Goal: Task Accomplishment & Management: Manage account settings

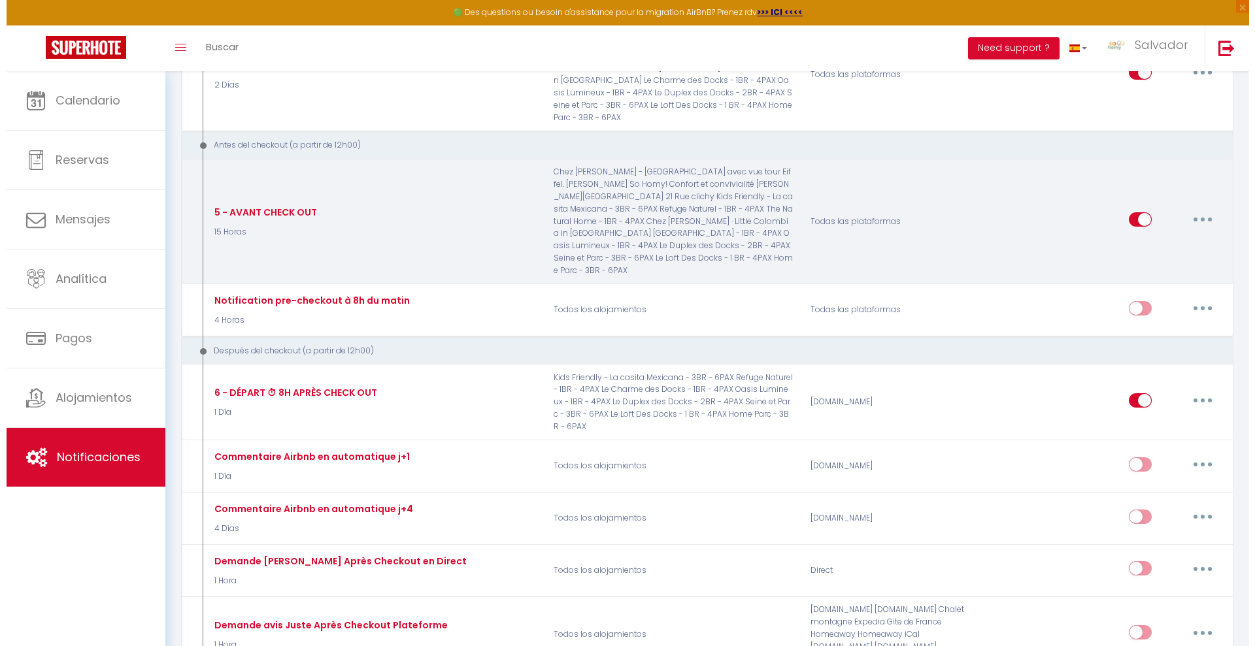
scroll to position [1797, 0]
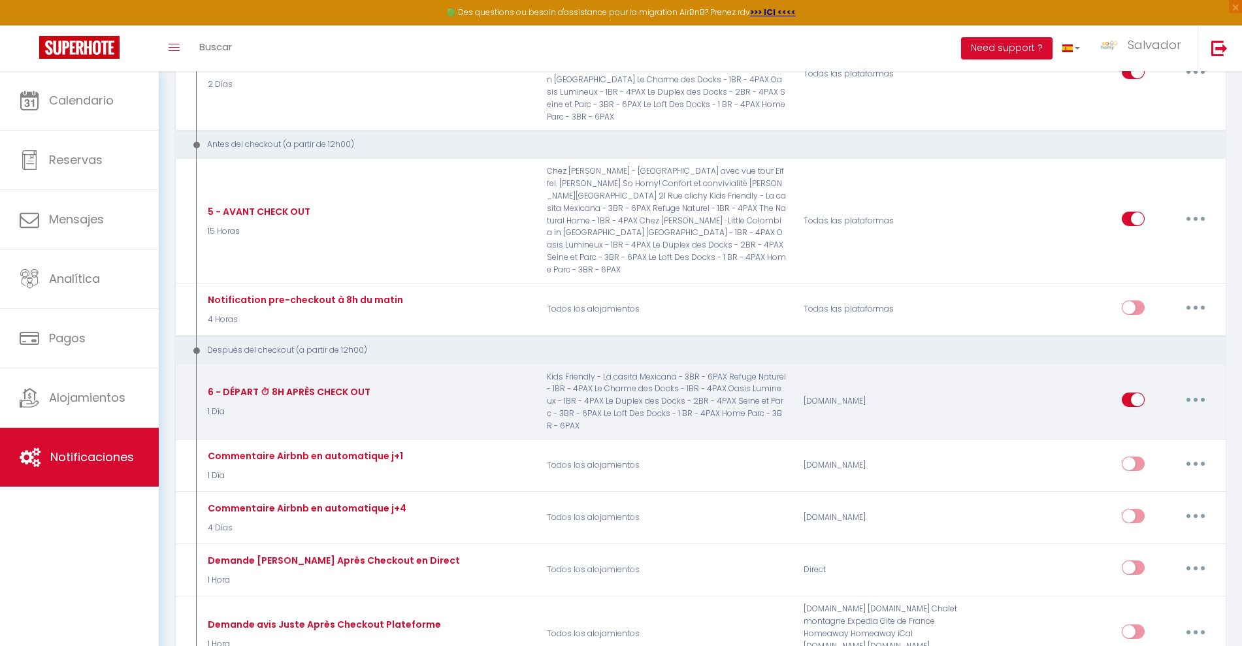
click at [1198, 389] on button "button" at bounding box center [1196, 399] width 37 height 21
click at [1158, 418] on link "Editar" at bounding box center [1161, 429] width 97 height 22
type input "6 - DÉPART ⏱ 8H APRÈS CHECK OUT"
checkbox input "false"
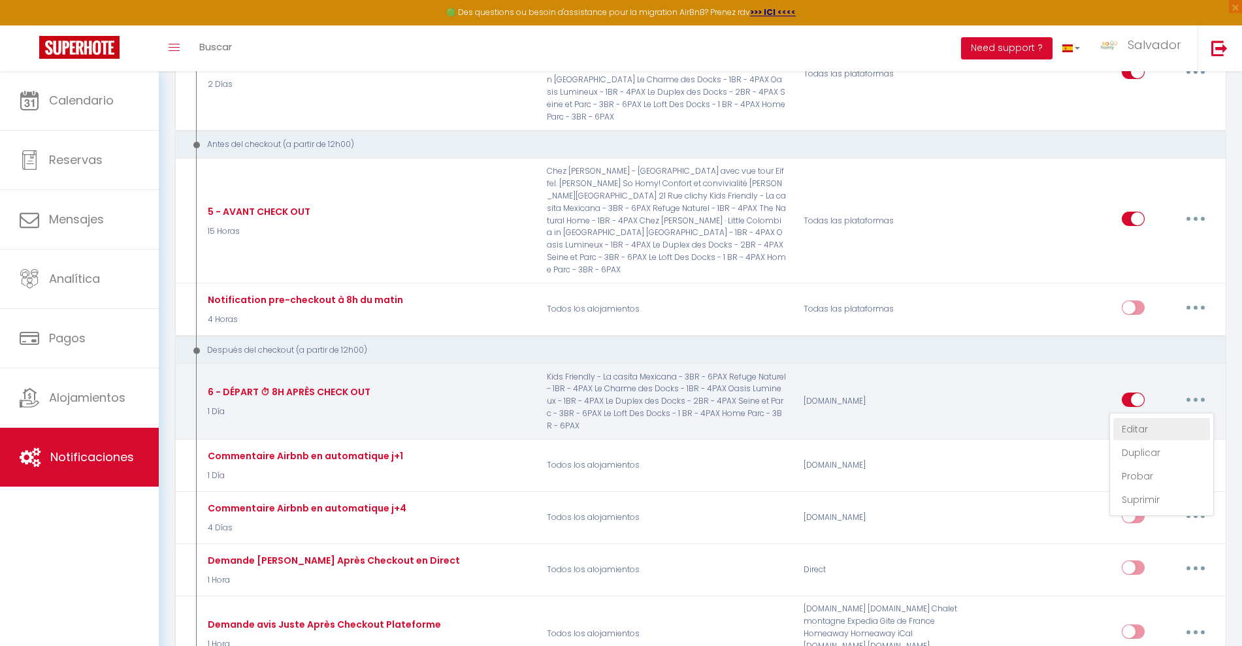
checkbox input "false"
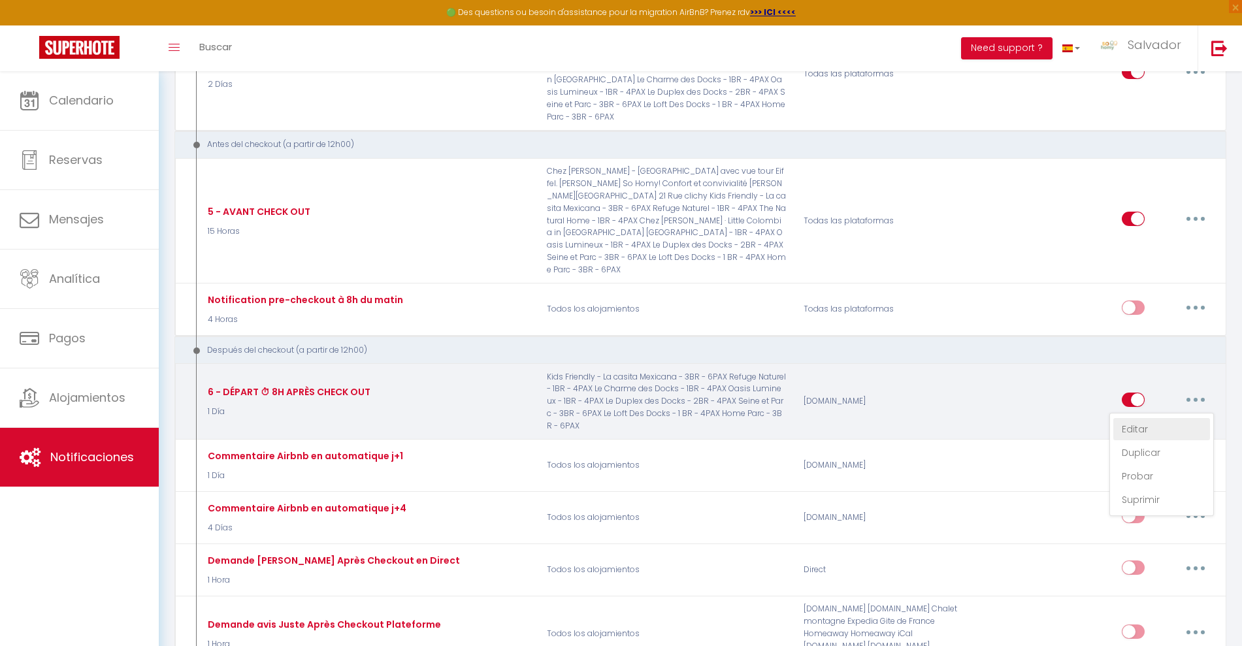
checkbox input "false"
select select "5"
select select "1 Día"
select select "if_booking_is_paid"
checkbox input "true"
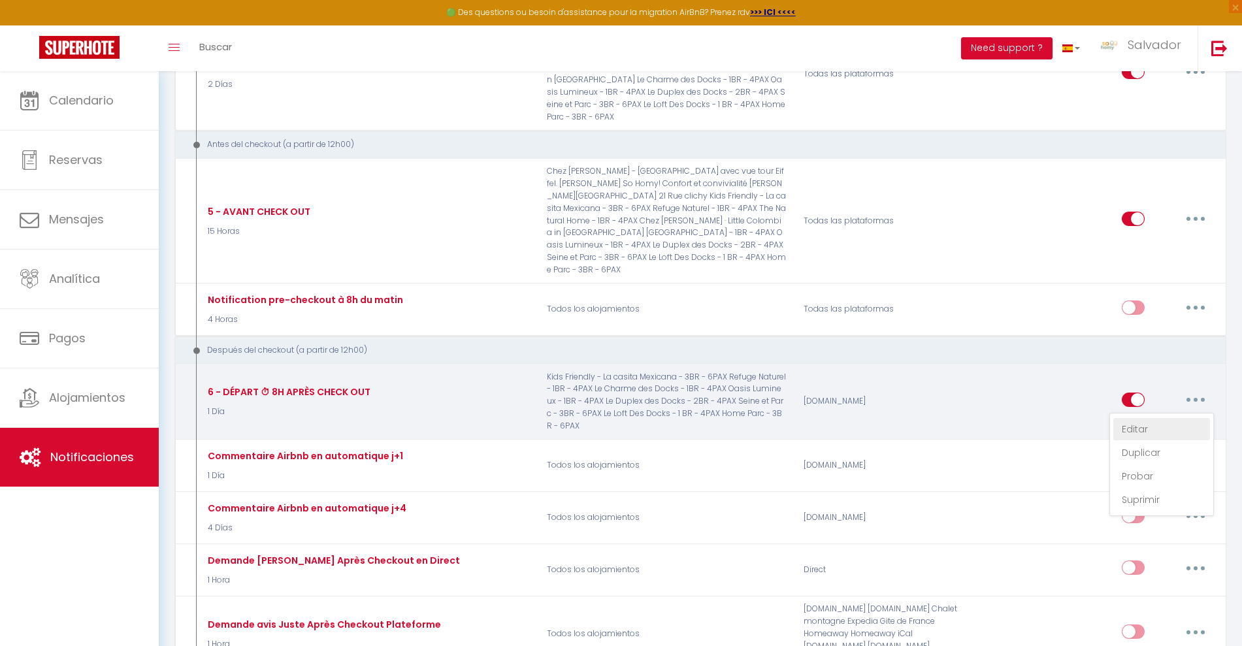
checkbox input "false"
radio input "true"
type input "DÉPART APRÈS CHECK OUT"
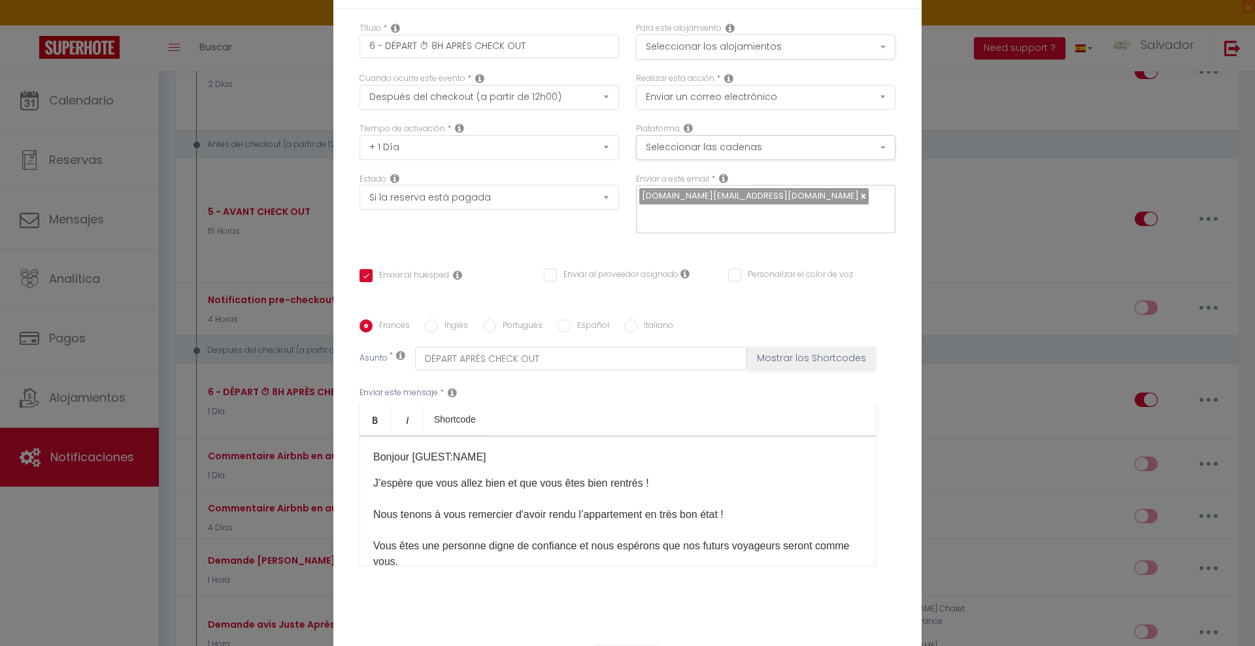
scroll to position [0, 0]
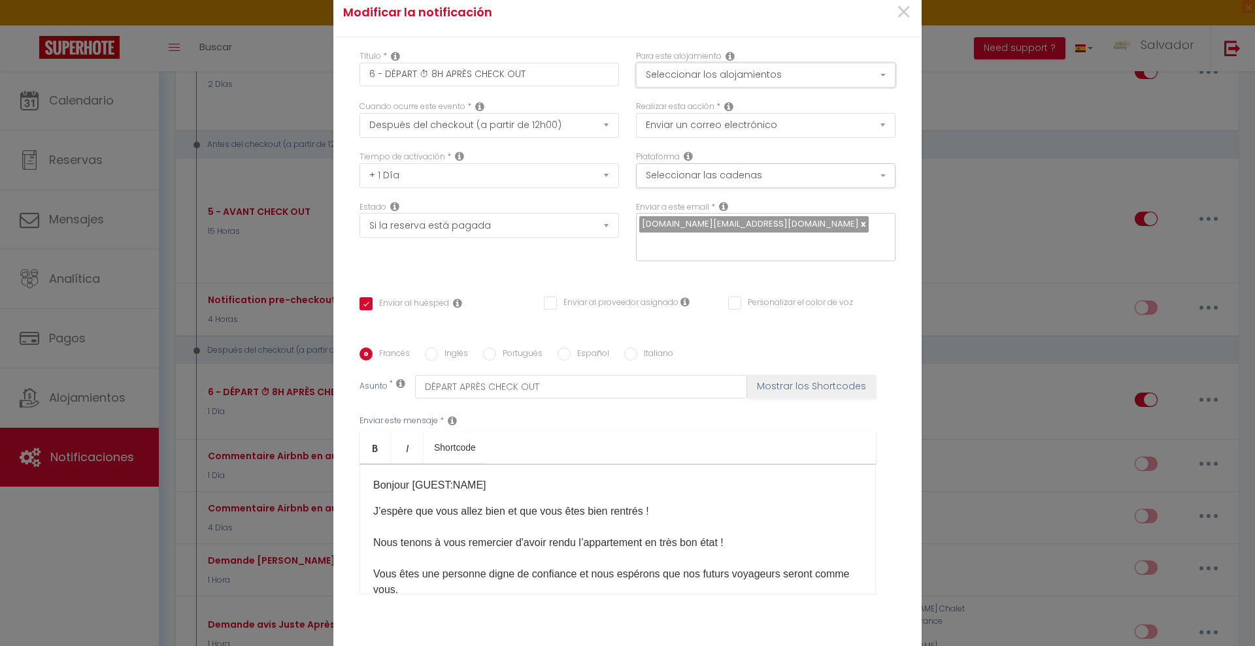
click at [834, 74] on button "Seleccionar los alojamientos" at bounding box center [765, 75] width 259 height 25
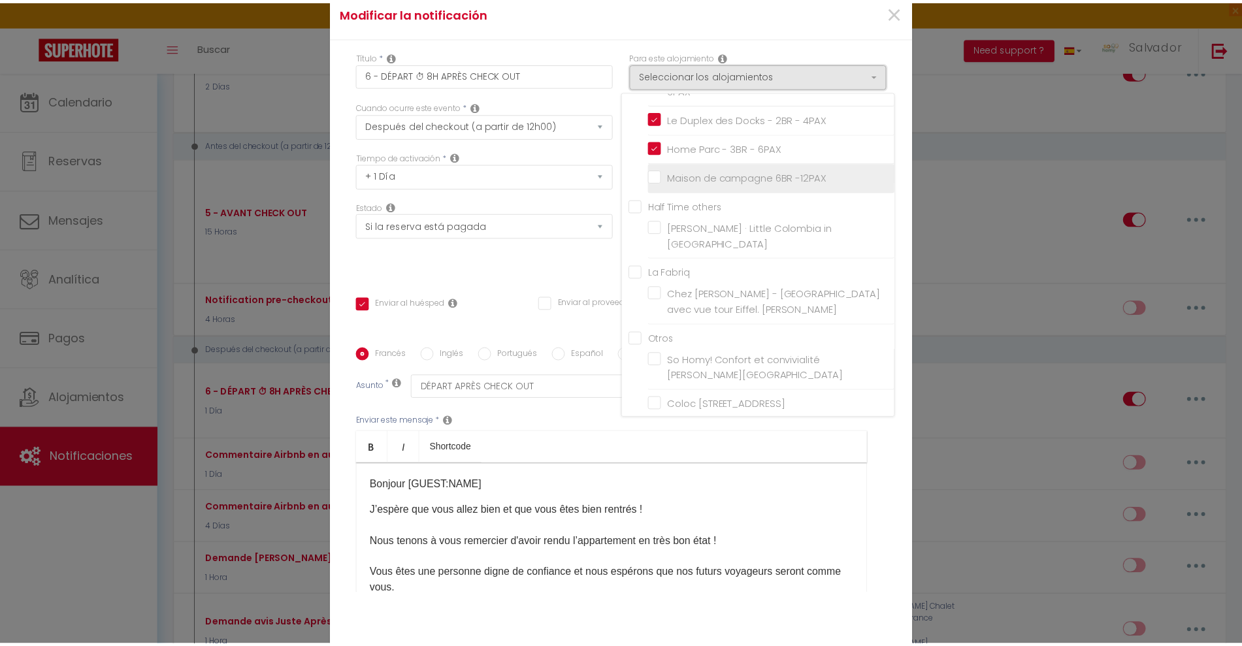
scroll to position [256, 0]
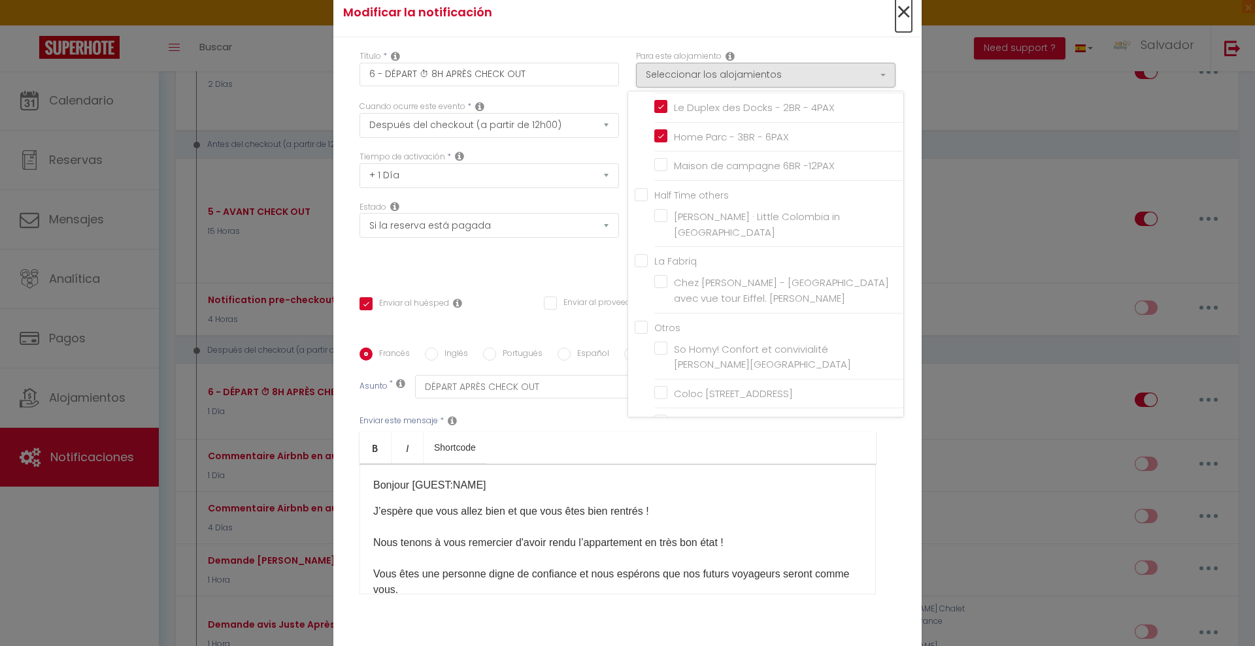
click at [895, 14] on span "×" at bounding box center [903, 12] width 16 height 39
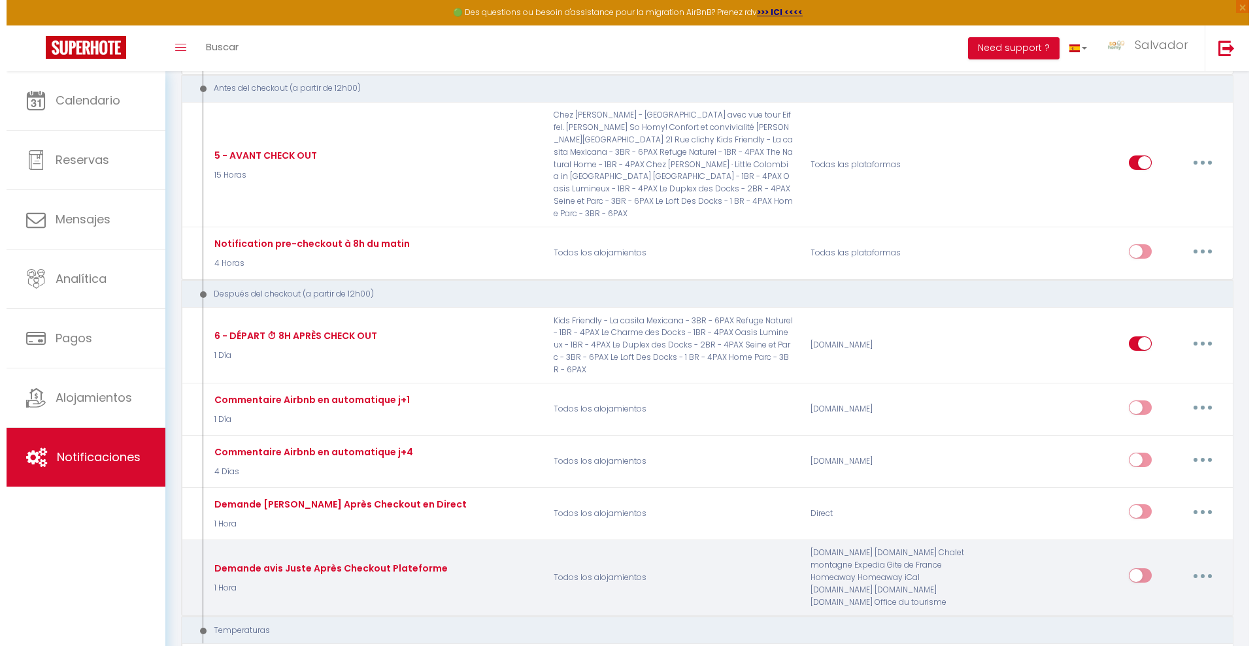
scroll to position [1879, 0]
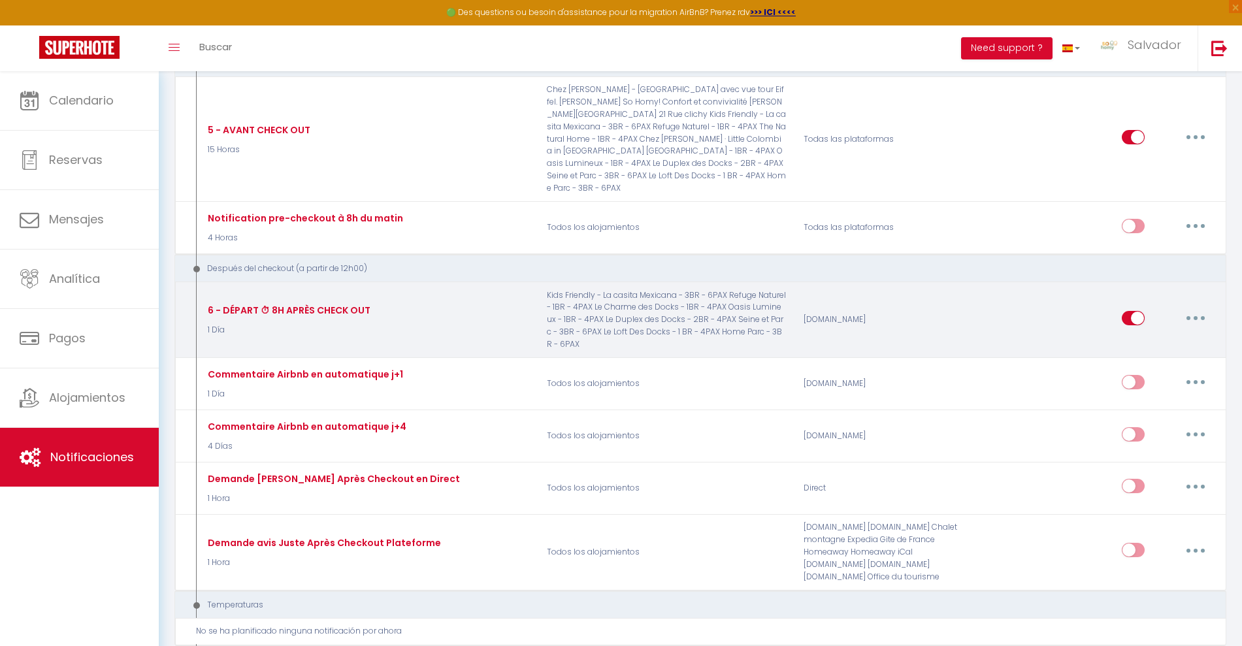
click at [1198, 308] on button "button" at bounding box center [1196, 318] width 37 height 21
click at [1125, 337] on link "Editar" at bounding box center [1161, 348] width 97 height 22
checkbox input "true"
checkbox input "false"
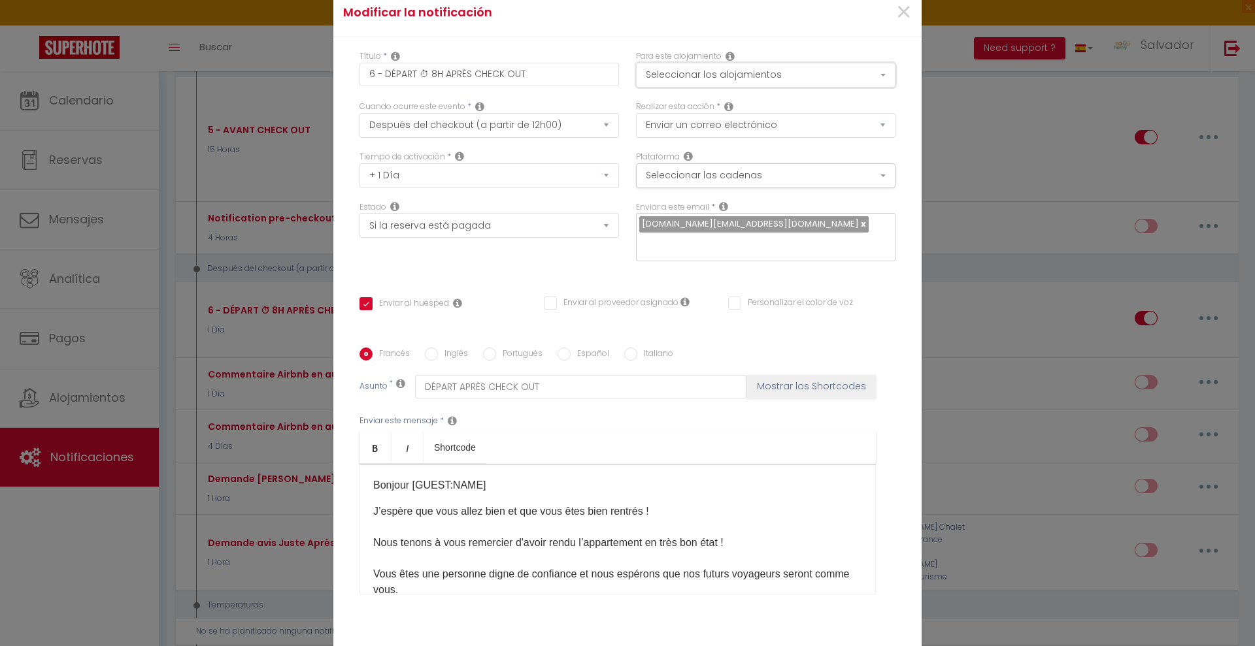
click at [799, 70] on button "Seleccionar los alojamientos" at bounding box center [765, 75] width 259 height 25
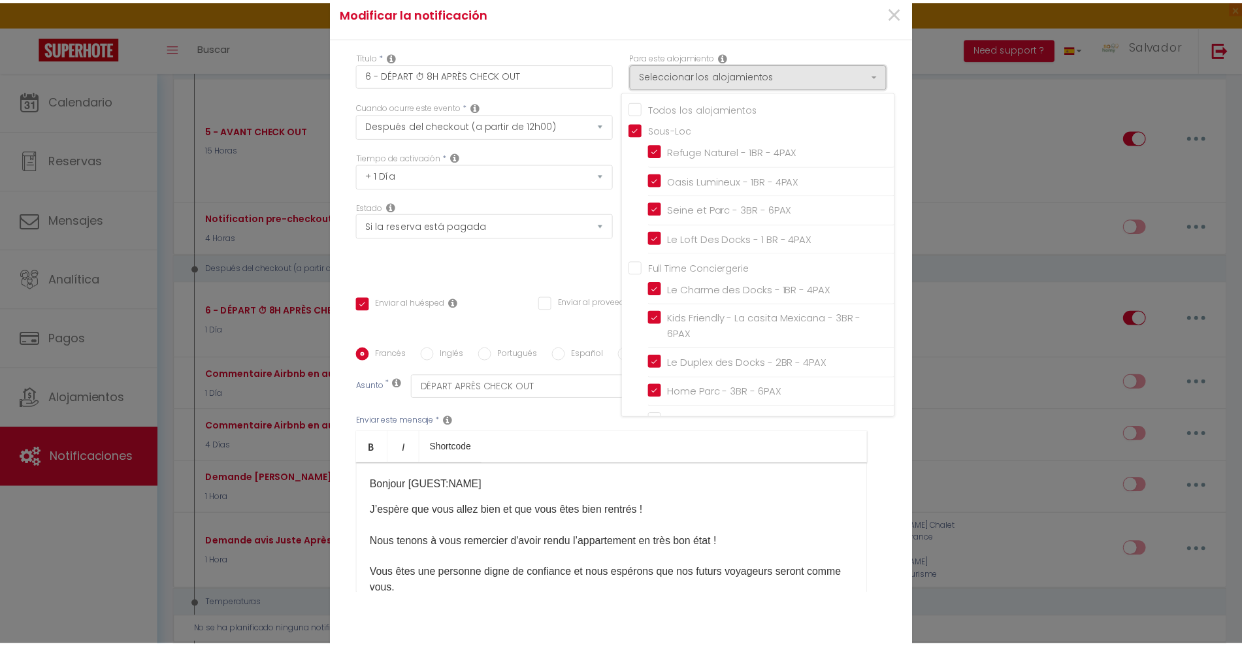
scroll to position [0, 0]
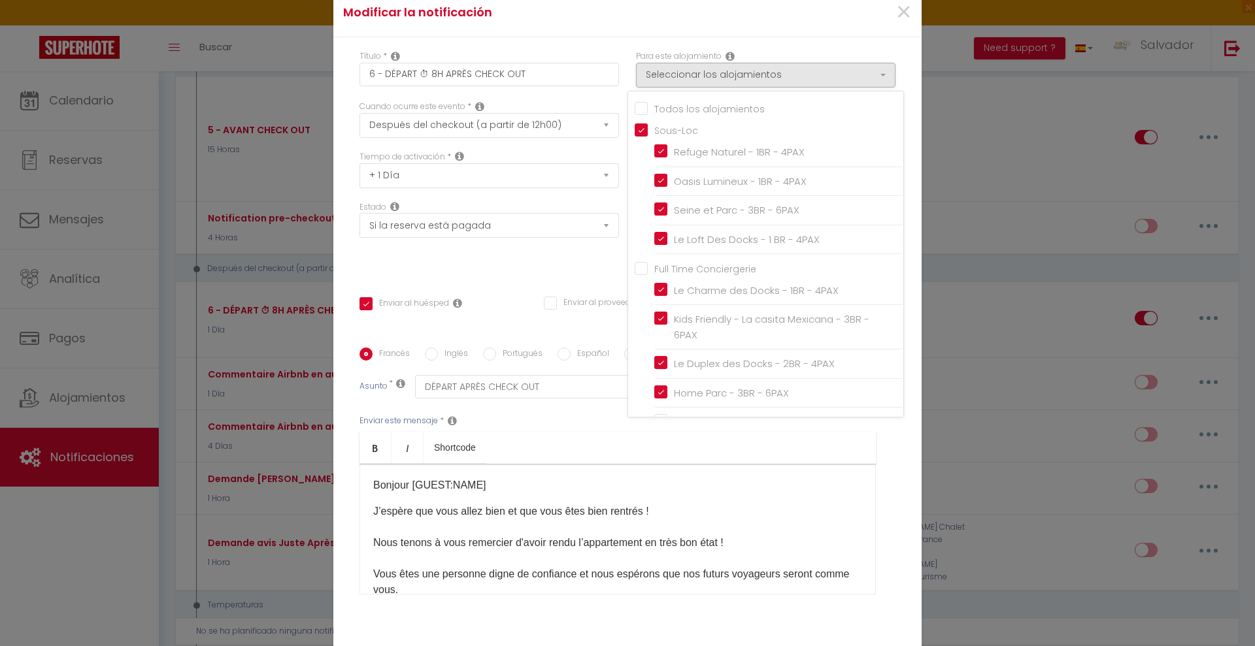
click at [851, 20] on div "×" at bounding box center [822, 12] width 195 height 29
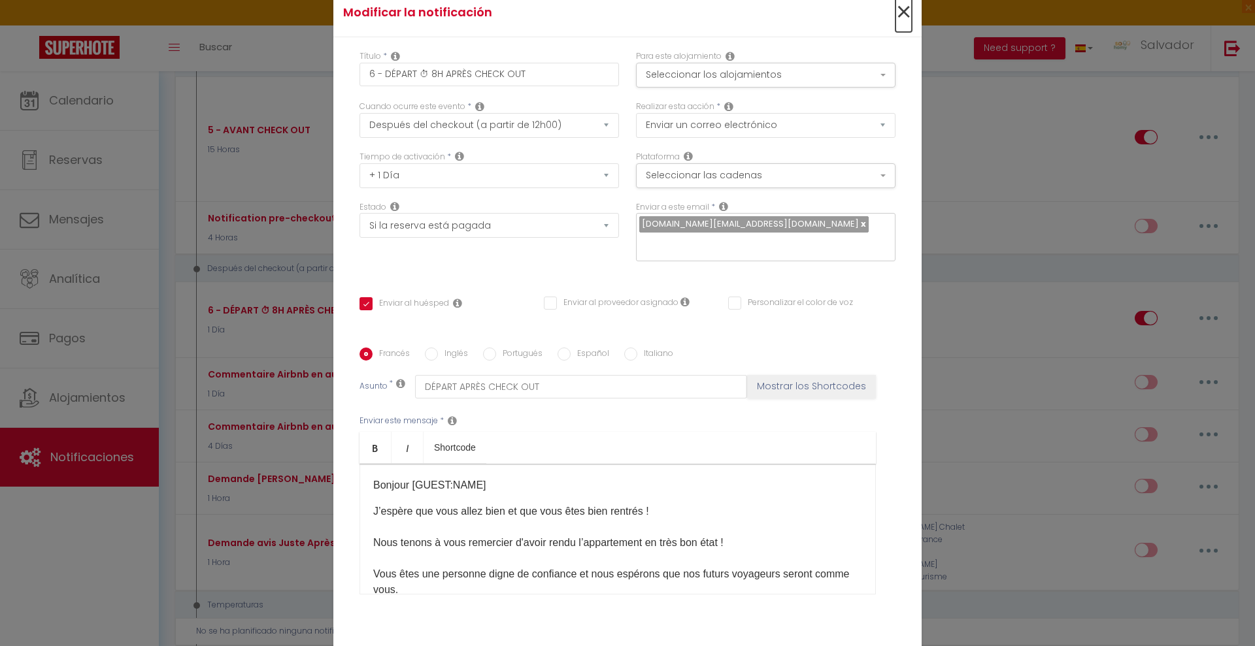
click at [902, 14] on span "×" at bounding box center [903, 12] width 16 height 39
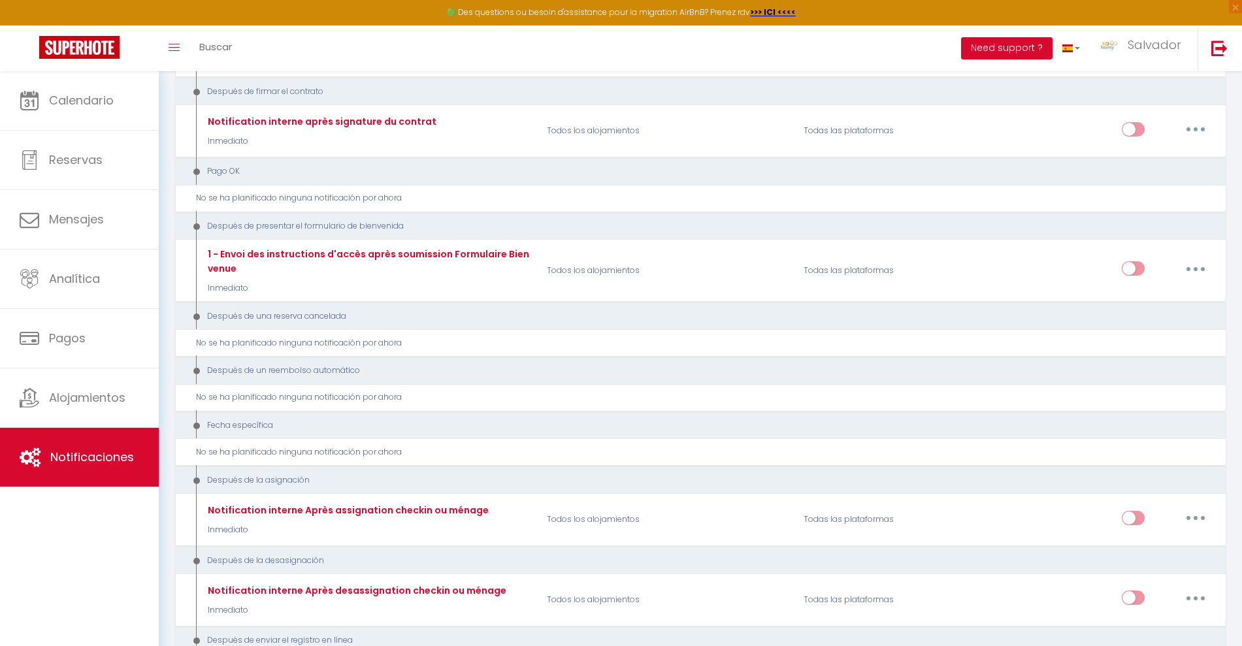
scroll to position [3085, 0]
